Goal: Check status: Check status

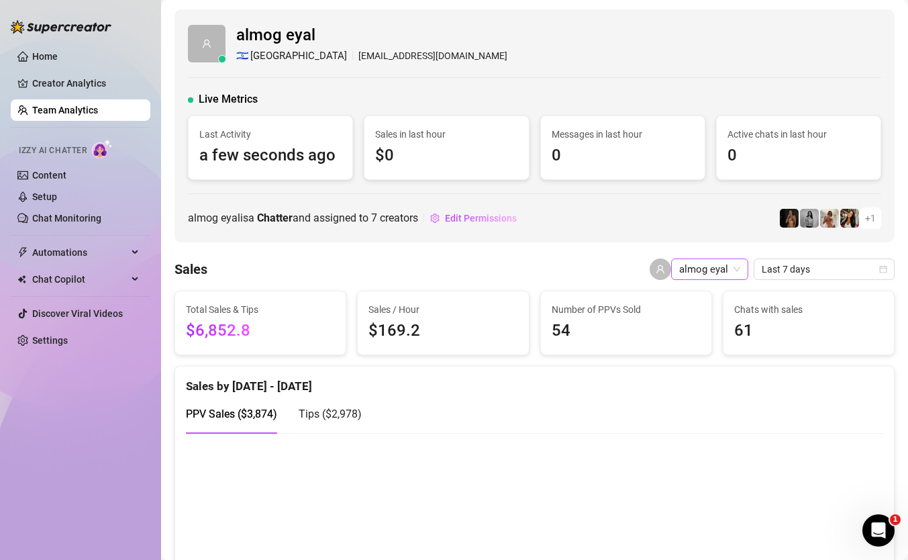
click at [731, 267] on span "almog eyal" at bounding box center [709, 269] width 61 height 20
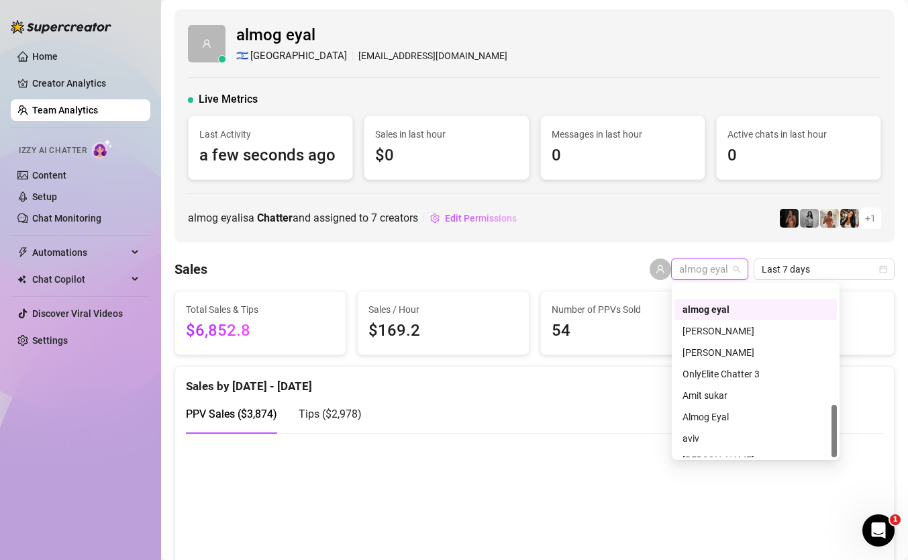
scroll to position [386, 0]
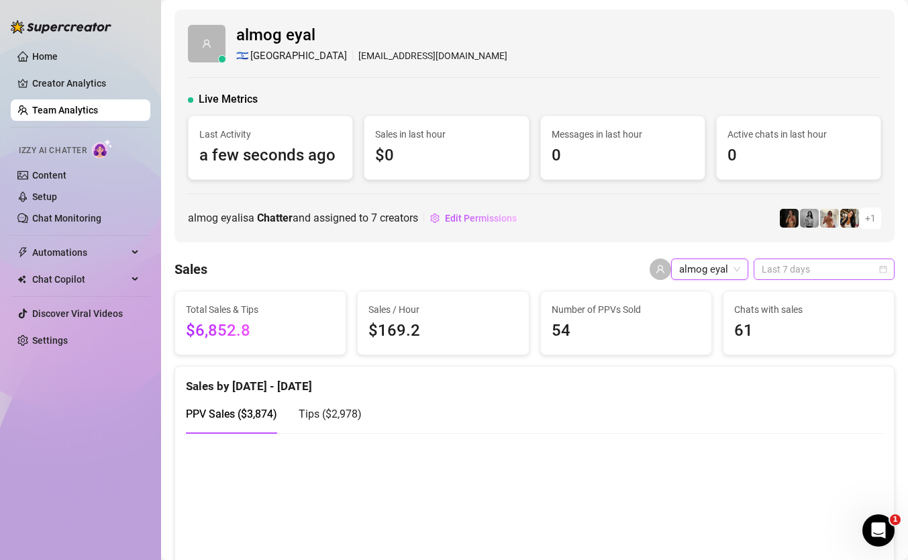
click at [818, 268] on span "Last 7 days" at bounding box center [824, 269] width 125 height 20
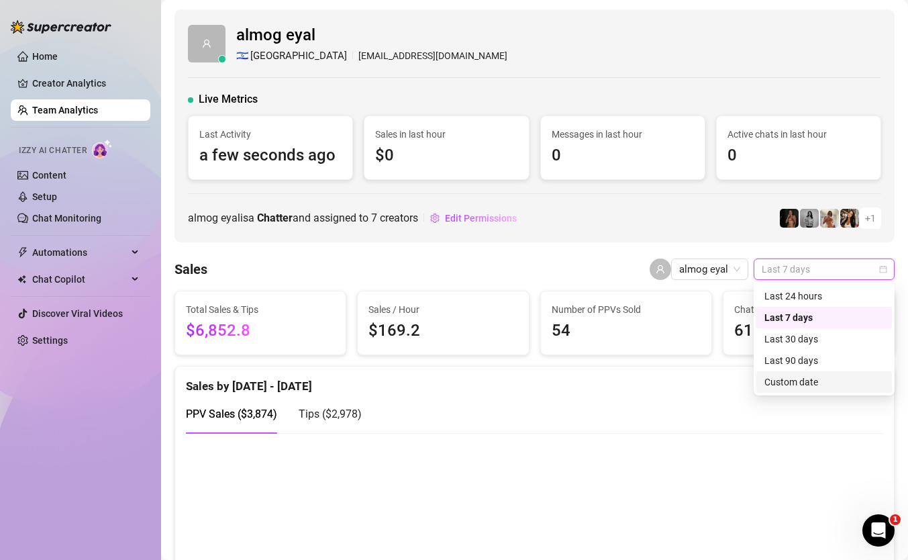
click at [812, 382] on div "Custom date" at bounding box center [823, 381] width 119 height 15
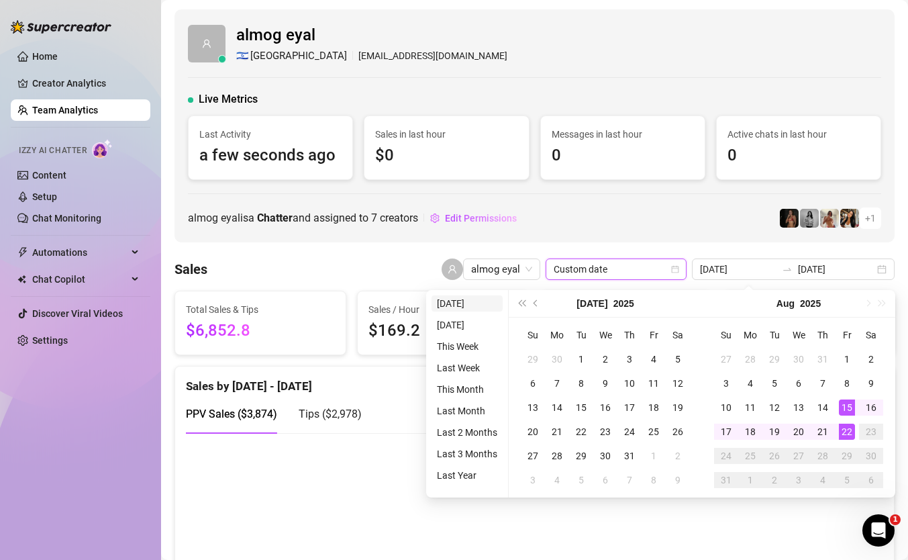
type input "[DATE]"
click at [475, 301] on li "[DATE]" at bounding box center [466, 303] width 71 height 16
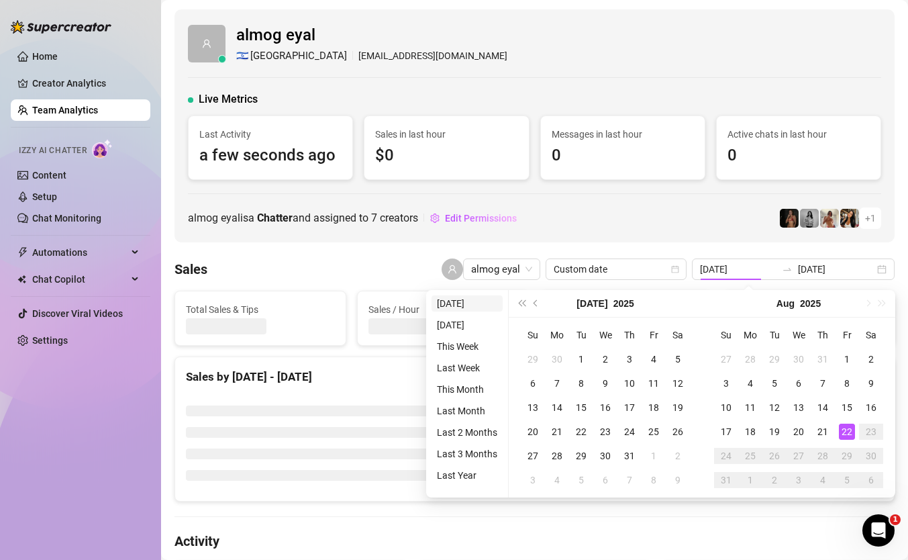
type input "[DATE]"
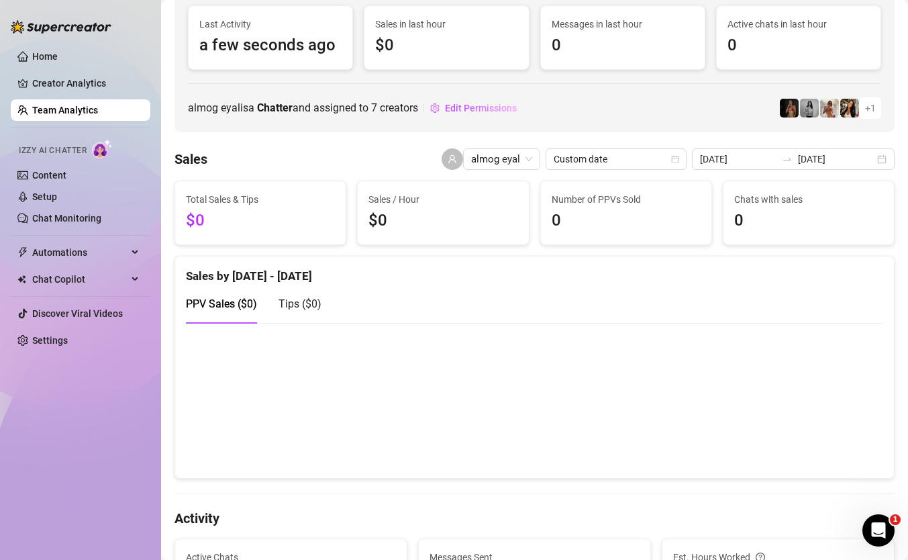
scroll to position [77, 0]
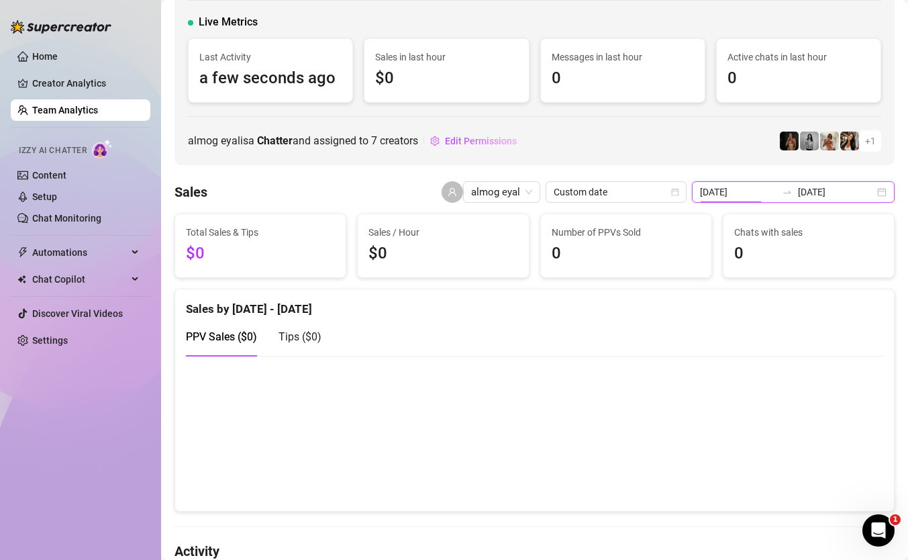
click at [770, 195] on input "[DATE]" at bounding box center [738, 192] width 76 height 15
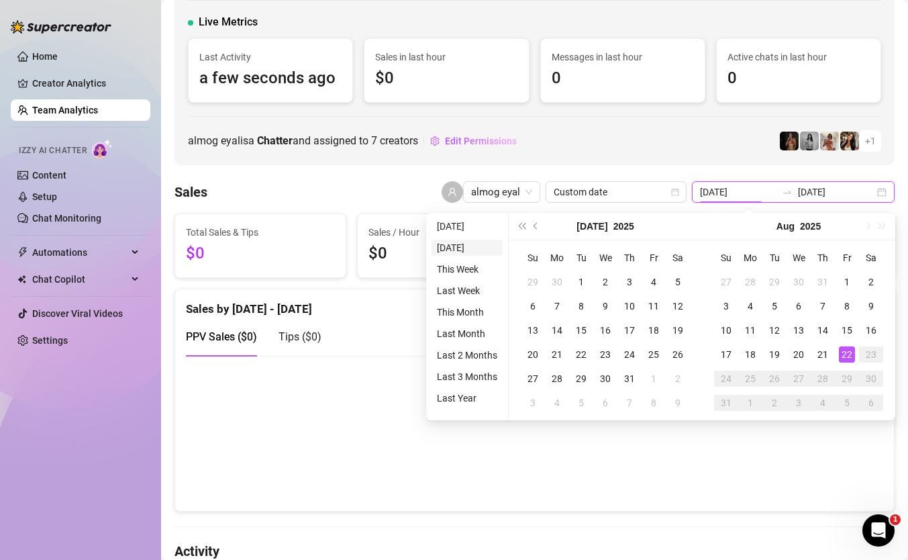
type input "[DATE]"
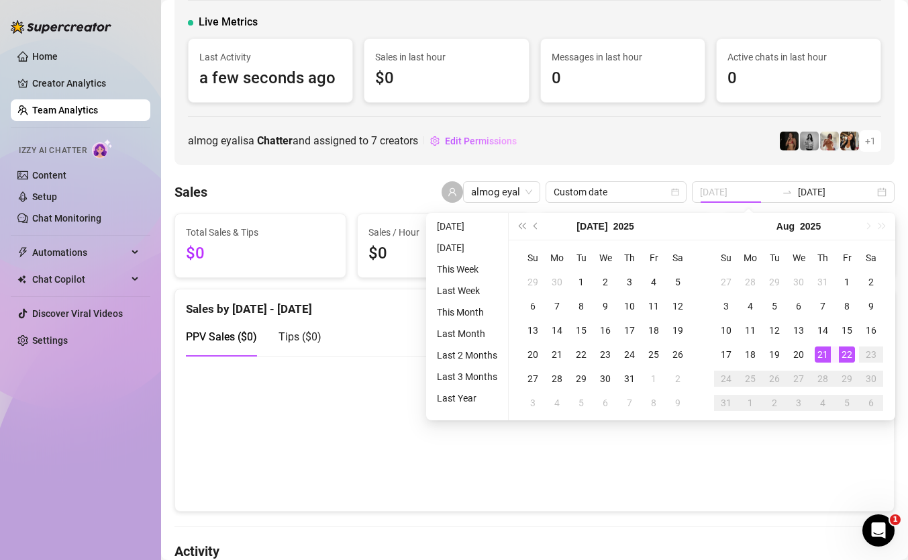
click at [820, 352] on div "21" at bounding box center [823, 354] width 16 height 16
click at [843, 356] on div "22" at bounding box center [847, 354] width 16 height 16
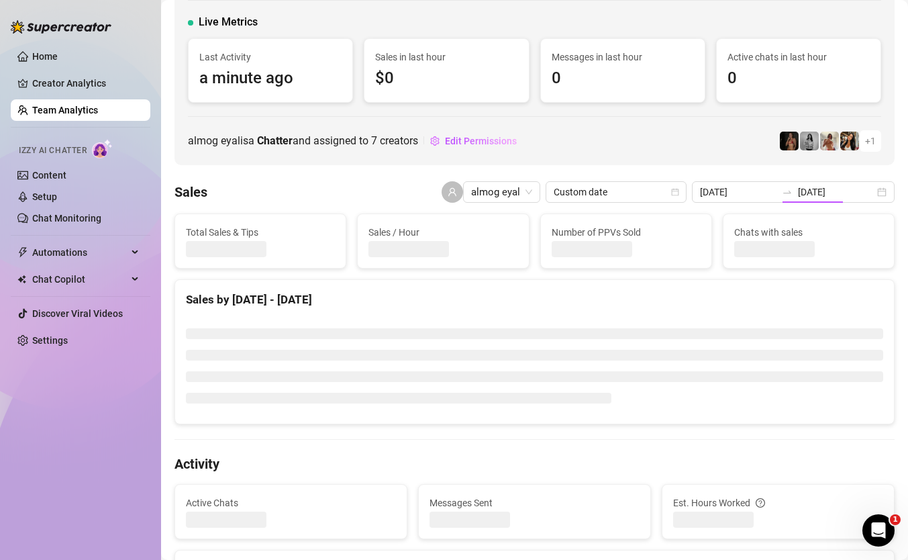
type input "[DATE]"
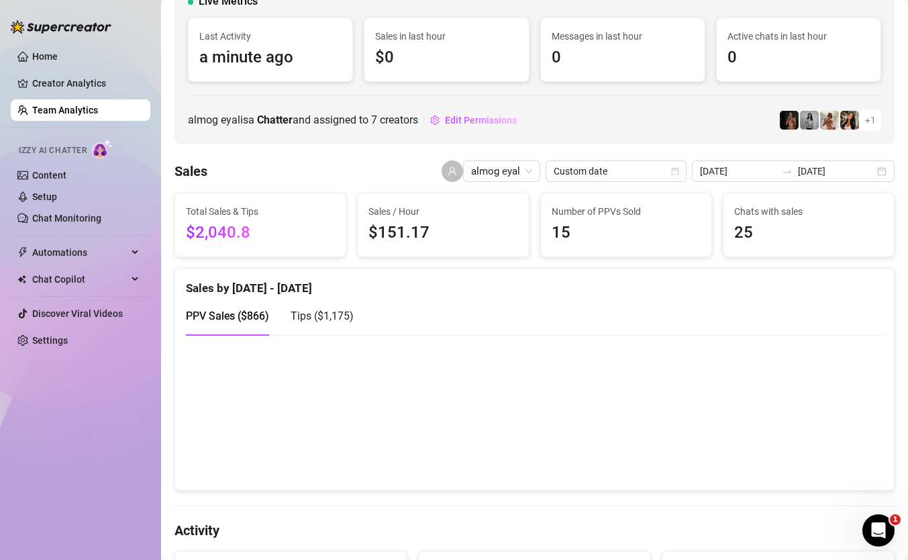
scroll to position [0, 0]
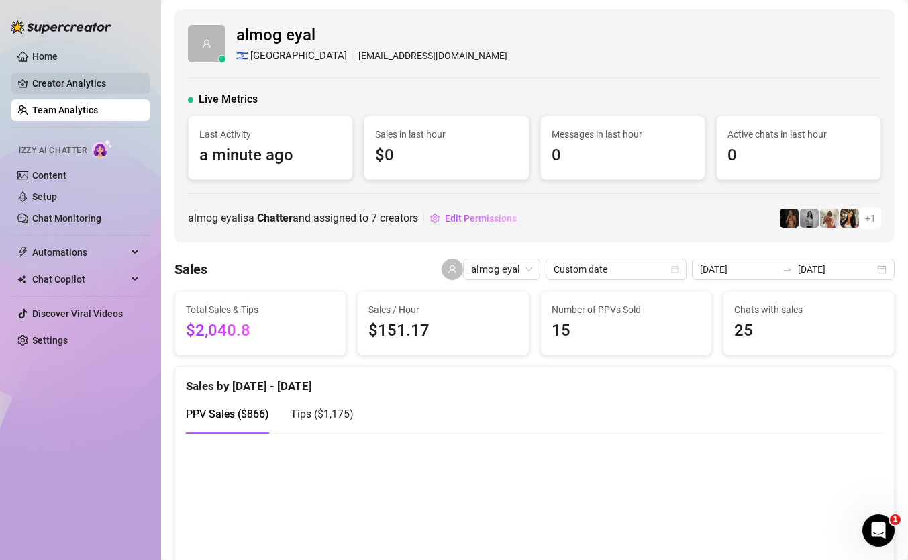
click at [75, 72] on link "Creator Analytics" at bounding box center [85, 82] width 107 height 21
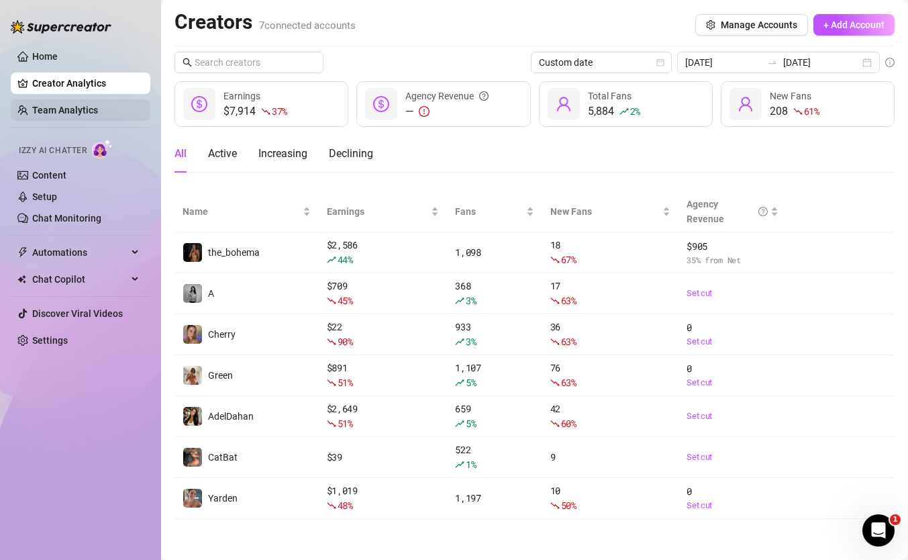
click at [86, 115] on link "Team Analytics" at bounding box center [65, 110] width 66 height 11
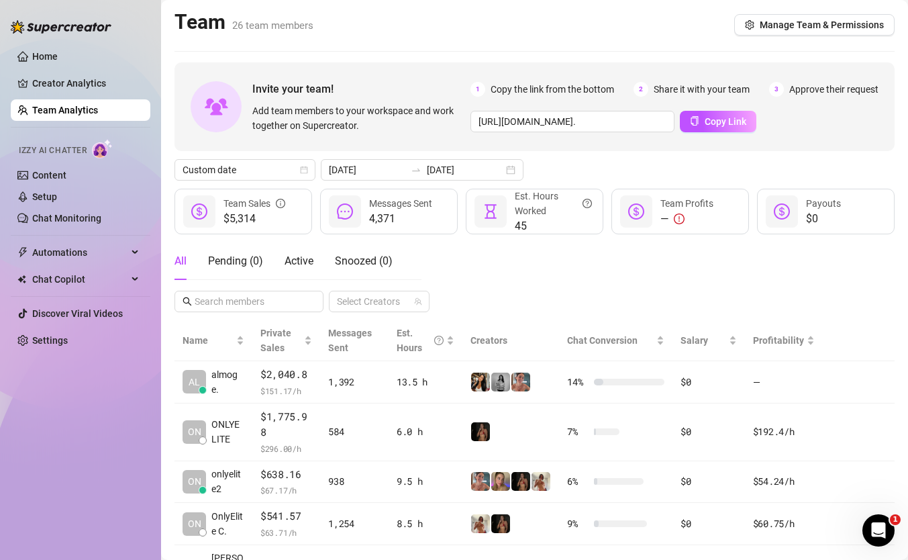
click at [88, 44] on ul "Home Creator Analytics Team Analytics Izzy AI Chatter Content Setup Chat Monito…" at bounding box center [81, 198] width 140 height 316
click at [58, 51] on link "Home" at bounding box center [44, 56] width 25 height 11
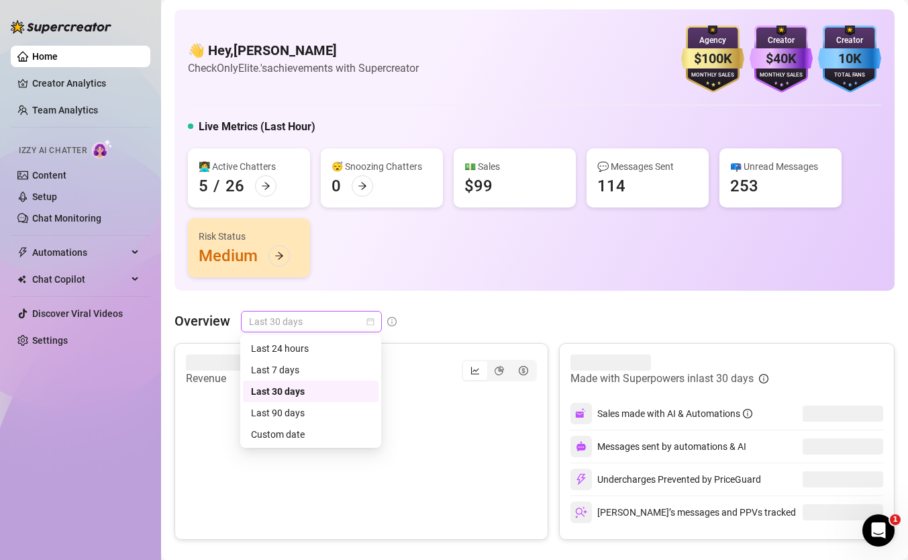
click at [340, 314] on span "Last 30 days" at bounding box center [311, 321] width 125 height 20
click at [329, 437] on div "Custom date" at bounding box center [310, 434] width 119 height 15
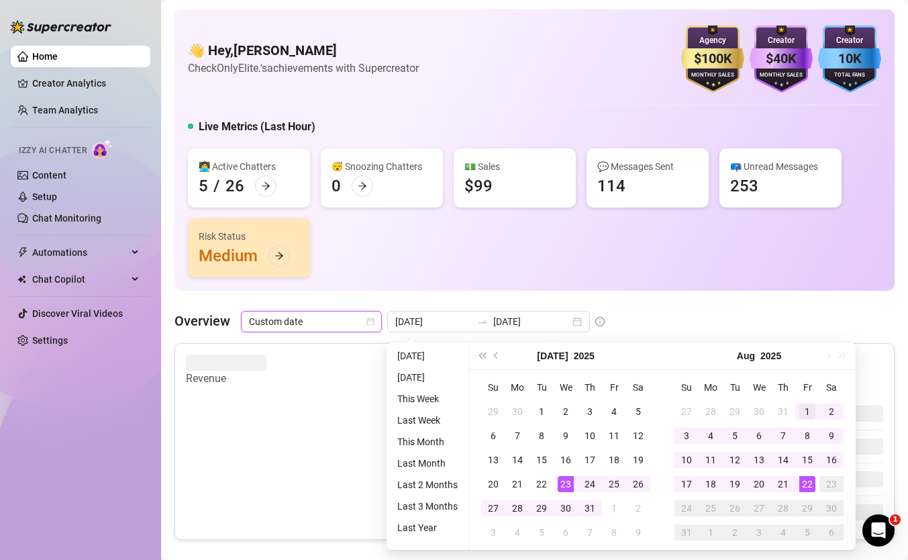
type input "[DATE]"
click at [804, 409] on div "1" at bounding box center [807, 411] width 16 height 16
type input "[DATE]"
click at [803, 490] on div "22" at bounding box center [807, 484] width 16 height 16
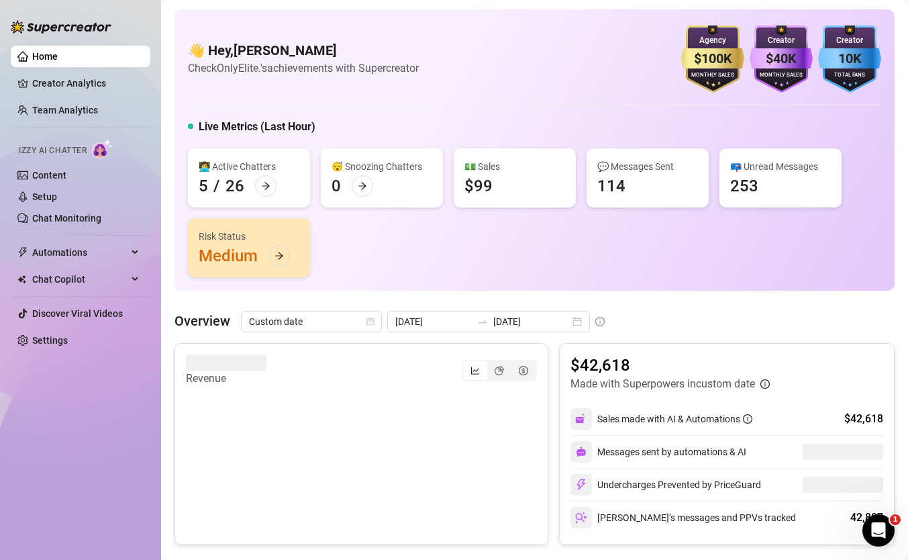
scroll to position [111, 0]
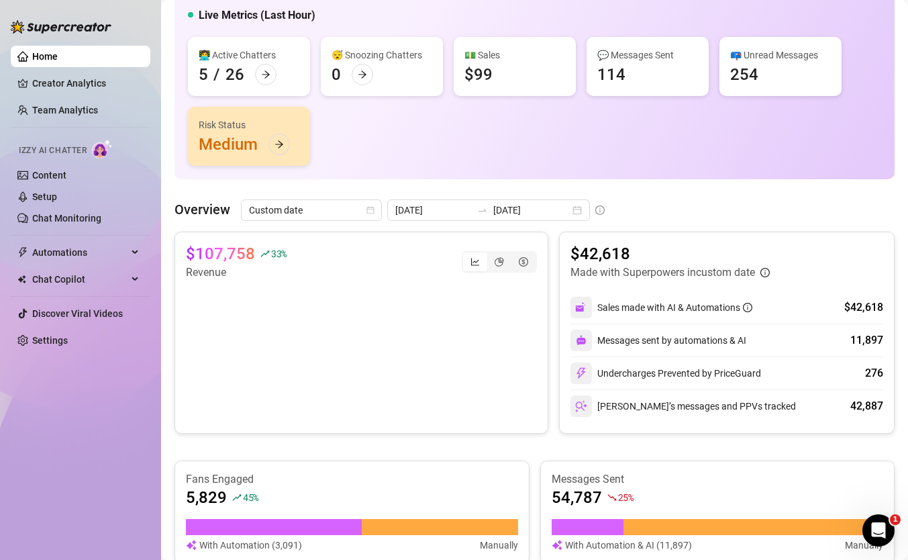
click at [523, 306] on canvas at bounding box center [361, 347] width 351 height 134
